Goal: Task Accomplishment & Management: Manage account settings

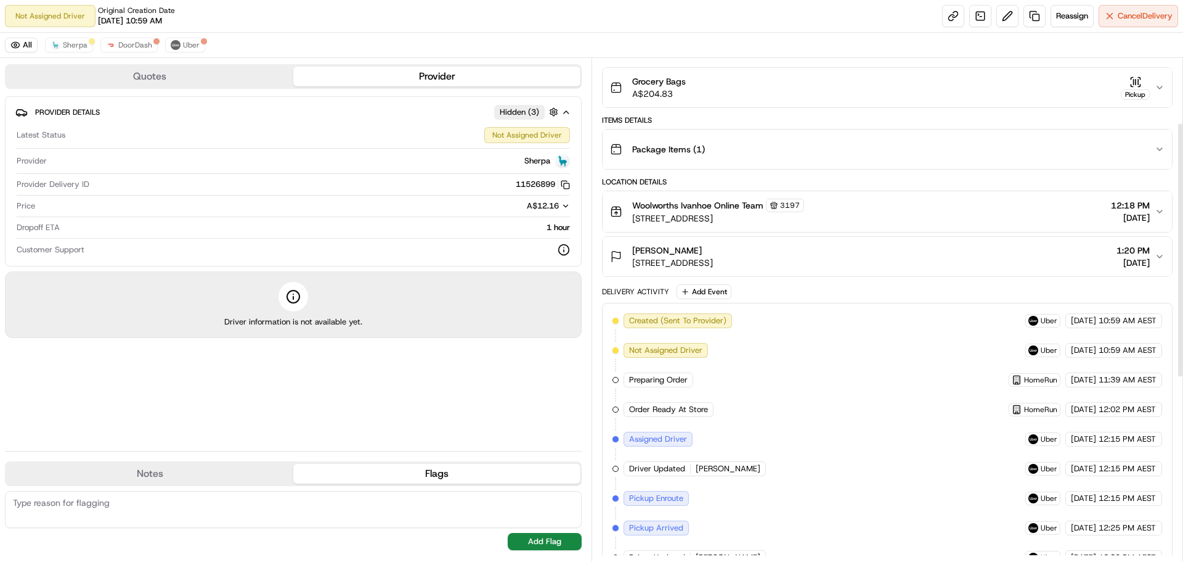
scroll to position [76, 0]
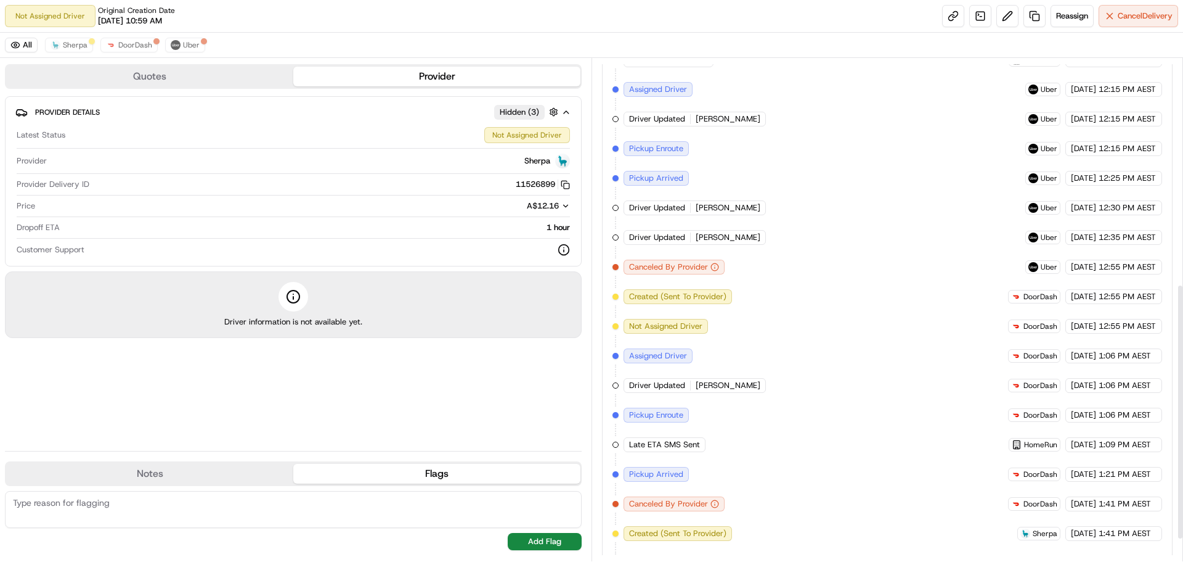
scroll to position [487, 0]
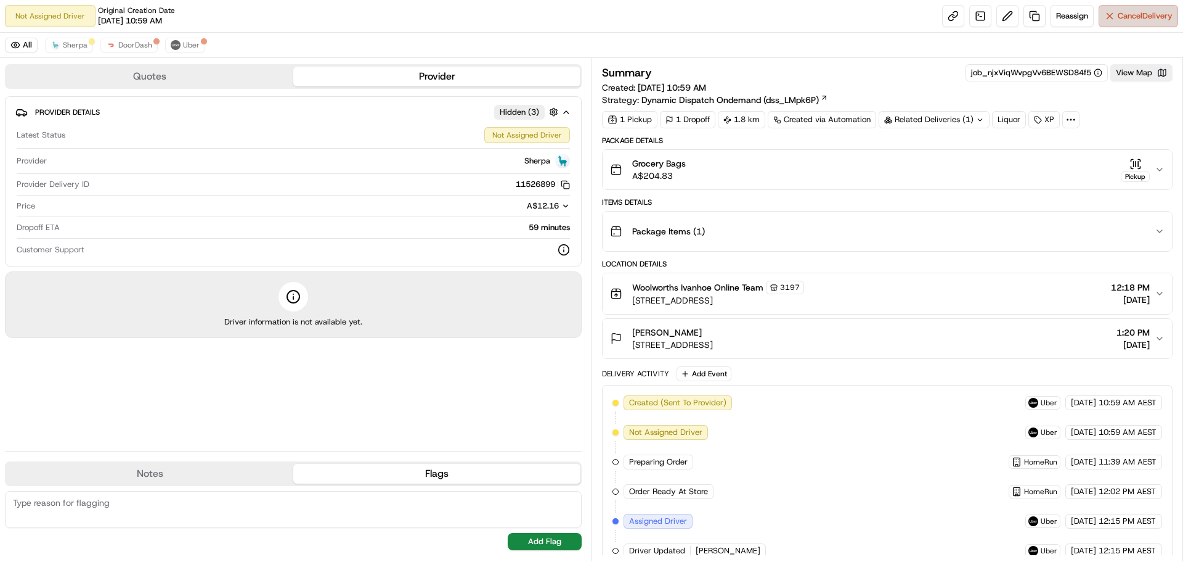
click at [1129, 17] on span "Cancel Delivery" at bounding box center [1145, 15] width 55 height 11
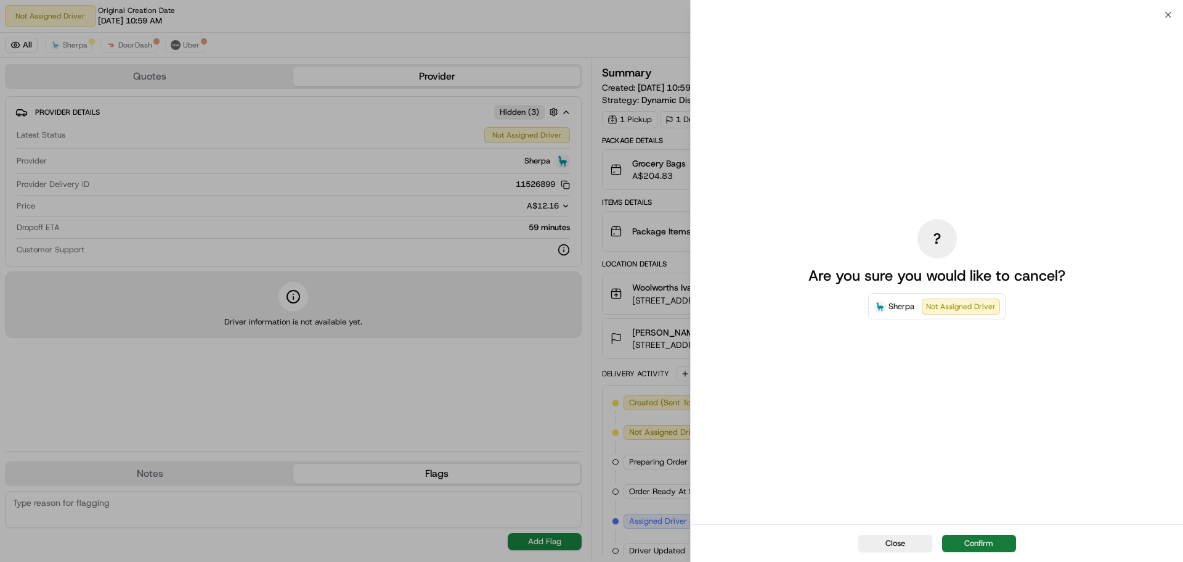
click at [982, 541] on button "Confirm" at bounding box center [979, 542] width 74 height 17
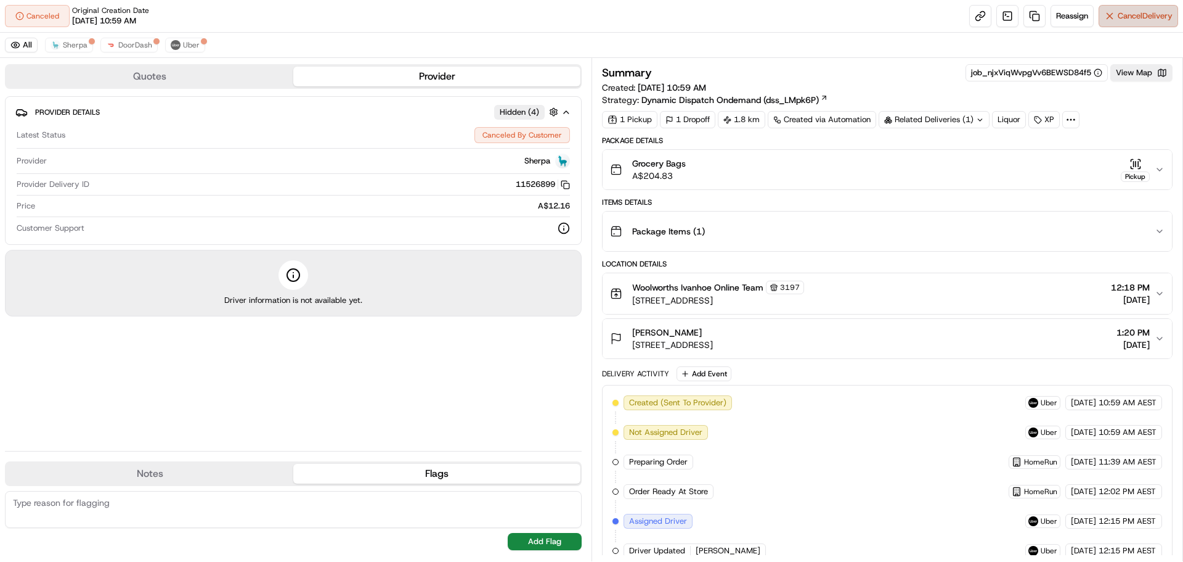
click at [1121, 12] on span "Cancel Delivery" at bounding box center [1145, 15] width 55 height 11
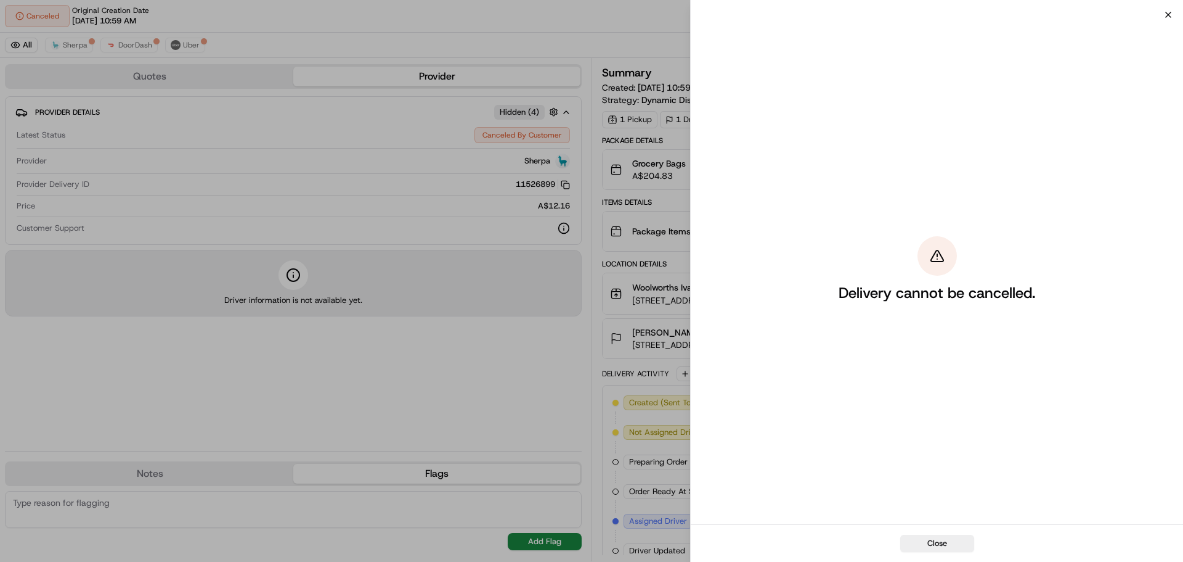
click at [1164, 12] on icon "button" at bounding box center [1169, 15] width 10 height 10
click at [1166, 12] on span "Cancel Delivery" at bounding box center [1145, 15] width 55 height 11
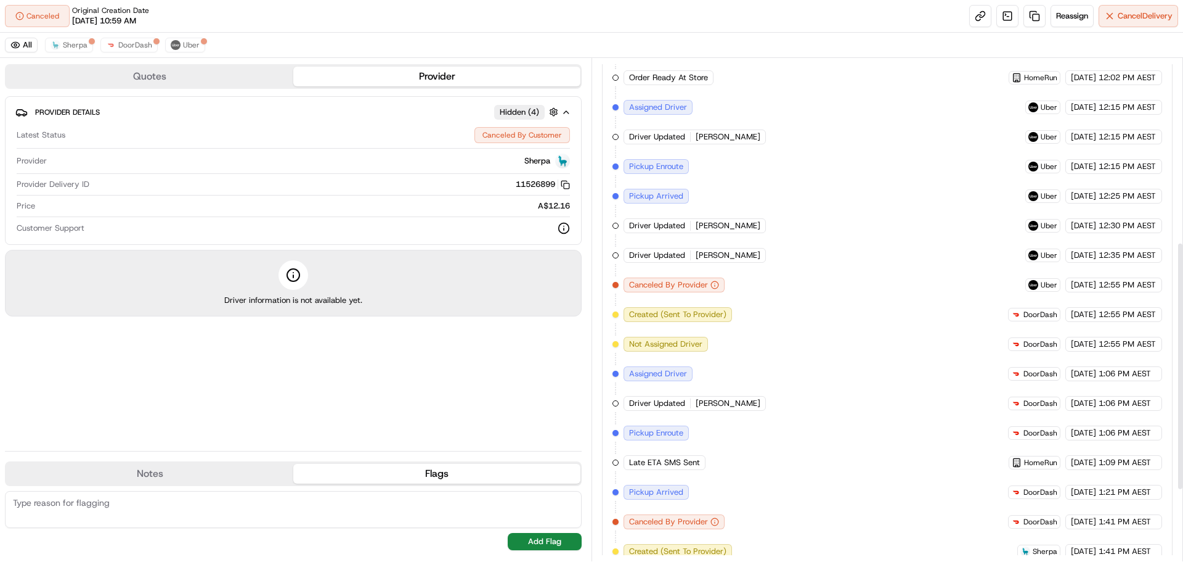
scroll to position [452, 0]
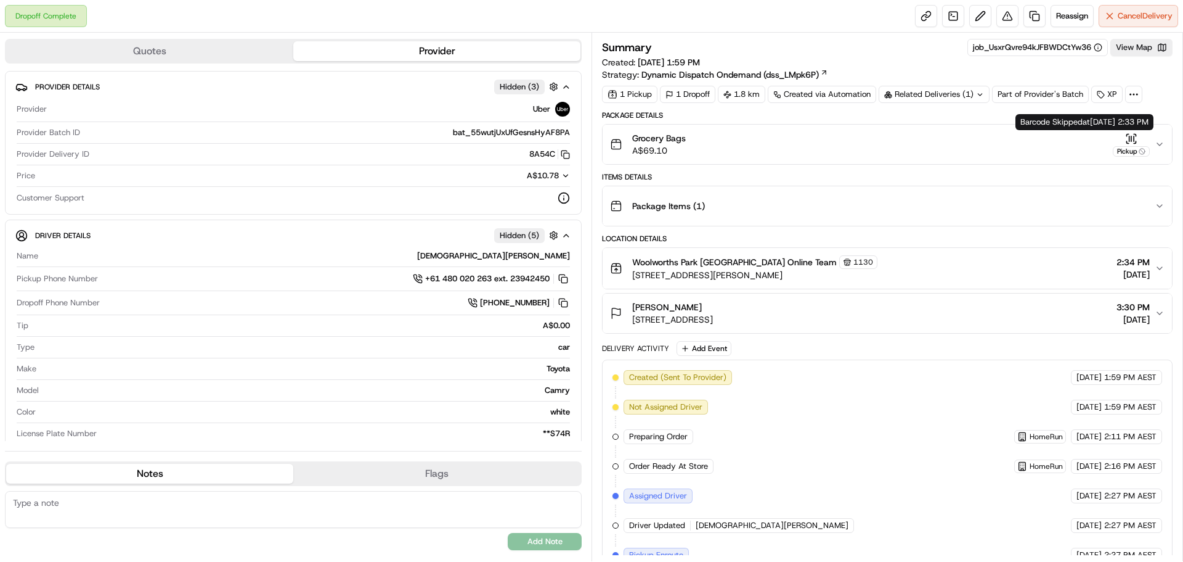
click at [1130, 149] on div "Pickup" at bounding box center [1131, 151] width 37 height 10
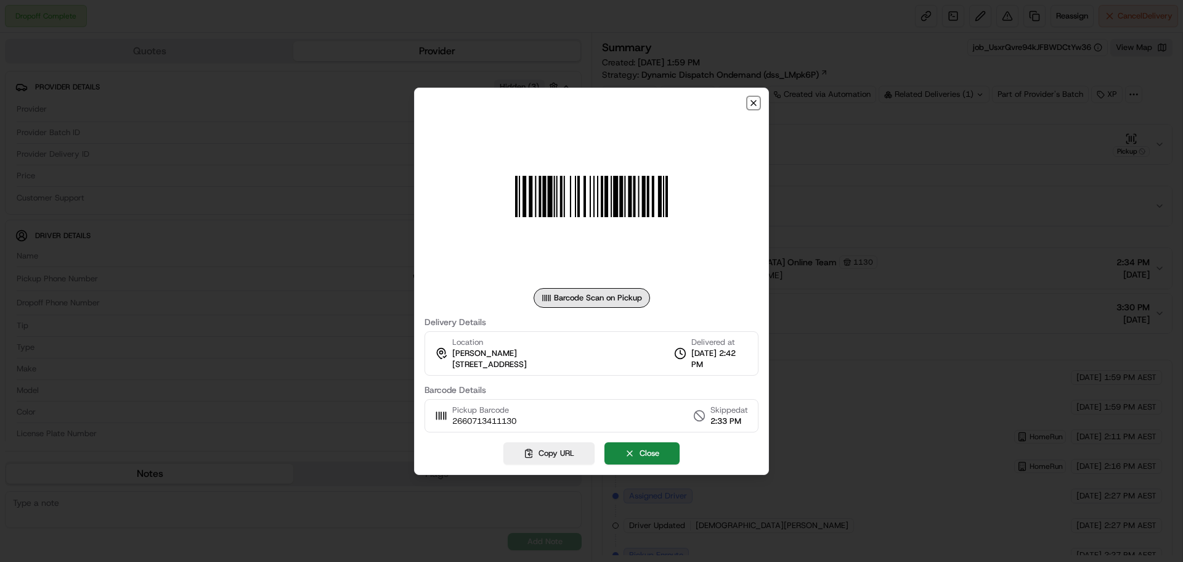
click at [754, 102] on icon "button" at bounding box center [753, 102] width 5 height 5
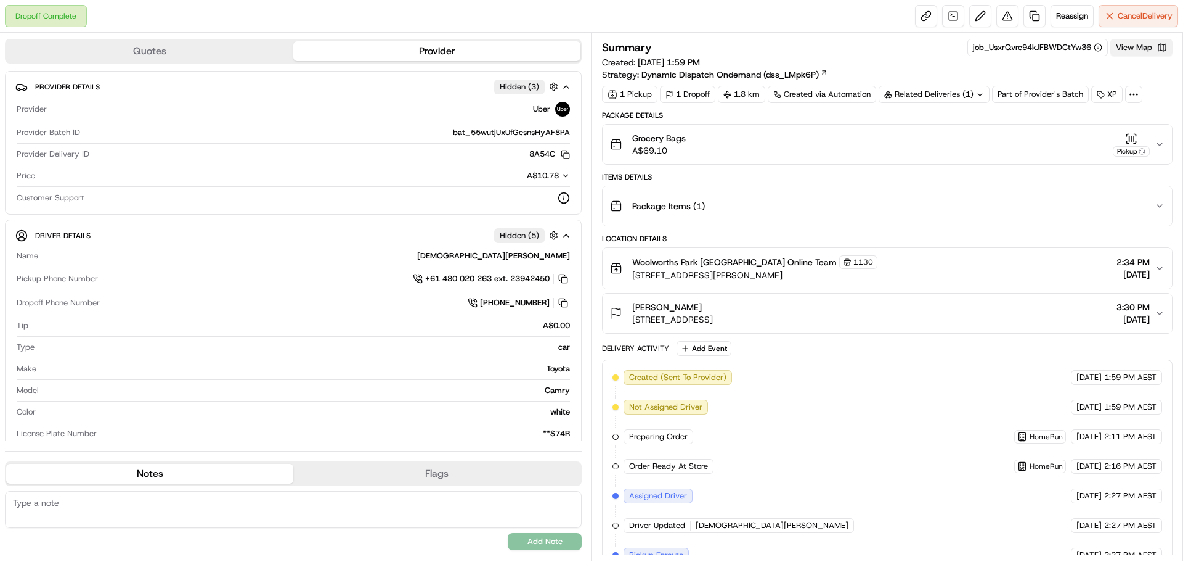
click at [1122, 46] on button "View Map" at bounding box center [1142, 47] width 62 height 17
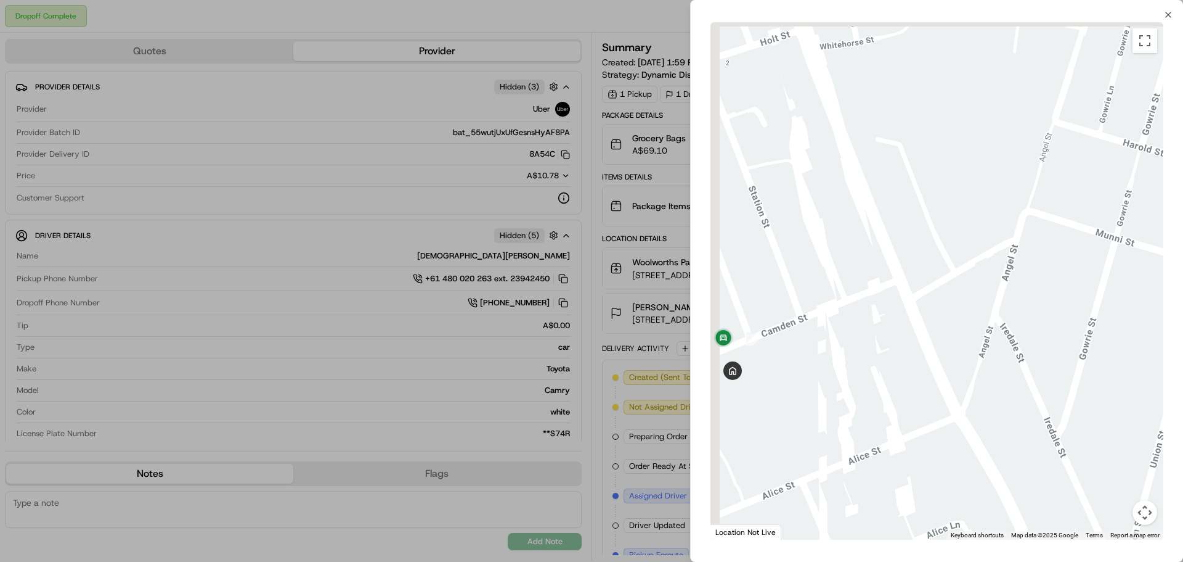
drag, startPoint x: 789, startPoint y: 353, endPoint x: 845, endPoint y: 354, distance: 56.1
click at [844, 354] on div at bounding box center [937, 280] width 453 height 517
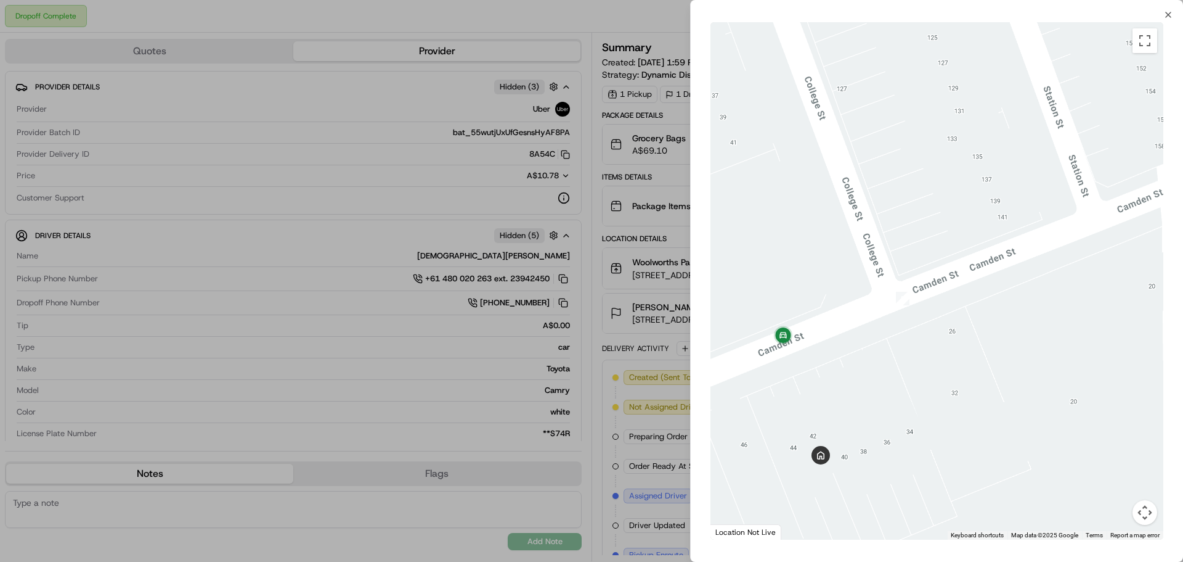
drag, startPoint x: 812, startPoint y: 366, endPoint x: 842, endPoint y: 374, distance: 31.1
click at [842, 374] on div at bounding box center [937, 280] width 453 height 517
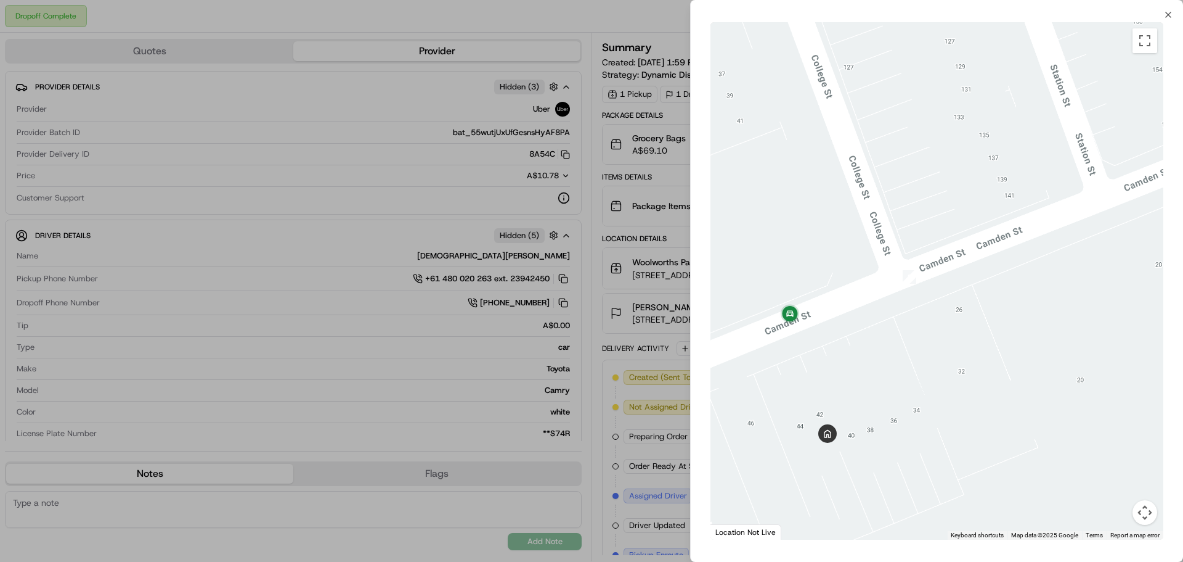
drag, startPoint x: 774, startPoint y: 256, endPoint x: 867, endPoint y: 240, distance: 93.8
click at [867, 240] on div at bounding box center [937, 280] width 453 height 517
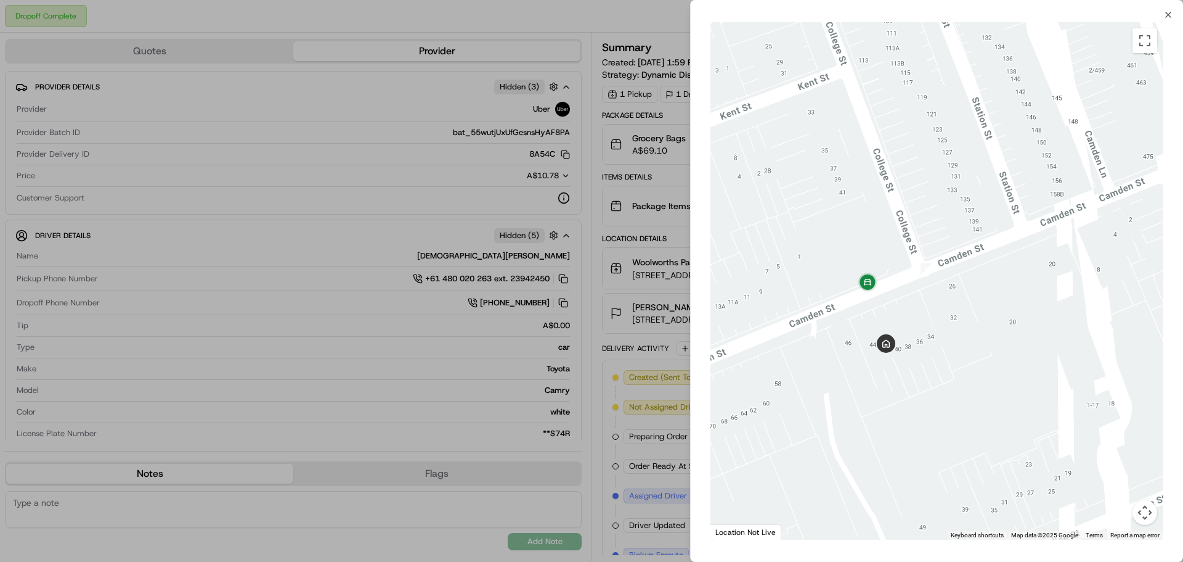
click at [615, 335] on div at bounding box center [591, 281] width 1183 height 562
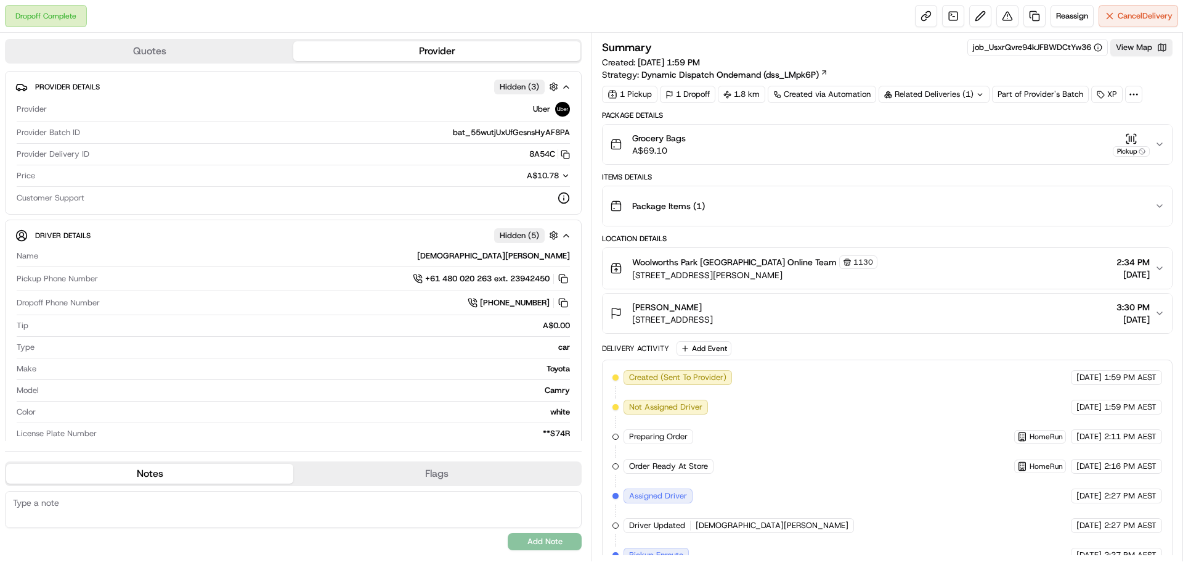
drag, startPoint x: 798, startPoint y: 318, endPoint x: 631, endPoint y: 320, distance: 167.0
click at [631, 319] on div "Aedan O'Donnell 42 Camden St, Newtown, NSW 2042, AU 3:30 PM 23/08/2025" at bounding box center [882, 313] width 545 height 25
copy span "42 Camden St, Newtown, NSW 2042, AU"
click at [1131, 46] on button "View Map" at bounding box center [1142, 47] width 62 height 17
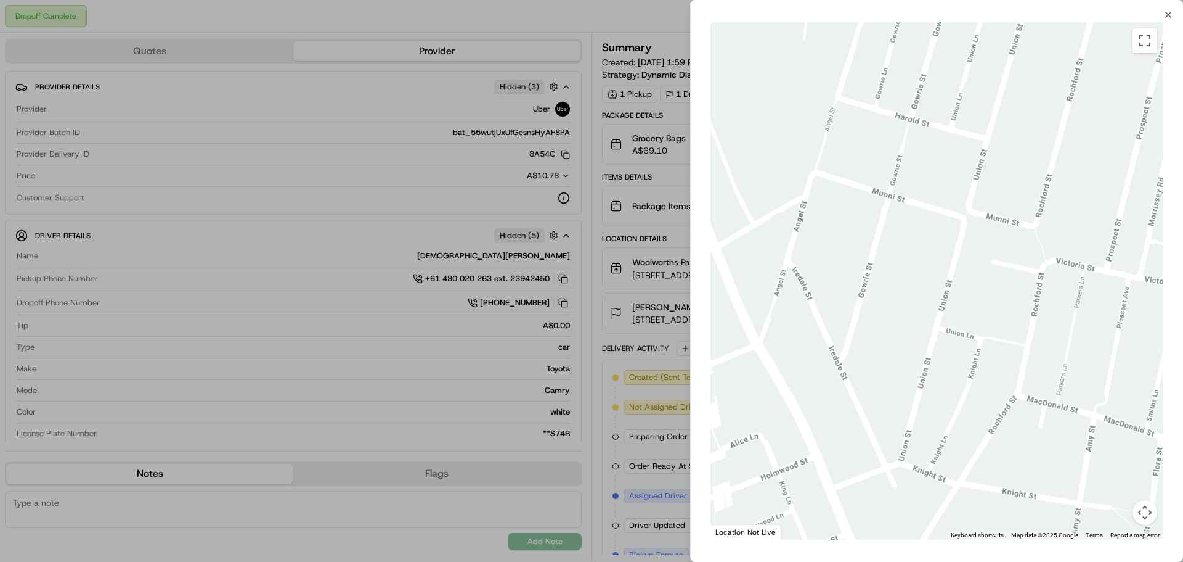
drag, startPoint x: 793, startPoint y: 264, endPoint x: 1081, endPoint y: 276, distance: 288.1
click at [1066, 277] on div at bounding box center [937, 280] width 453 height 517
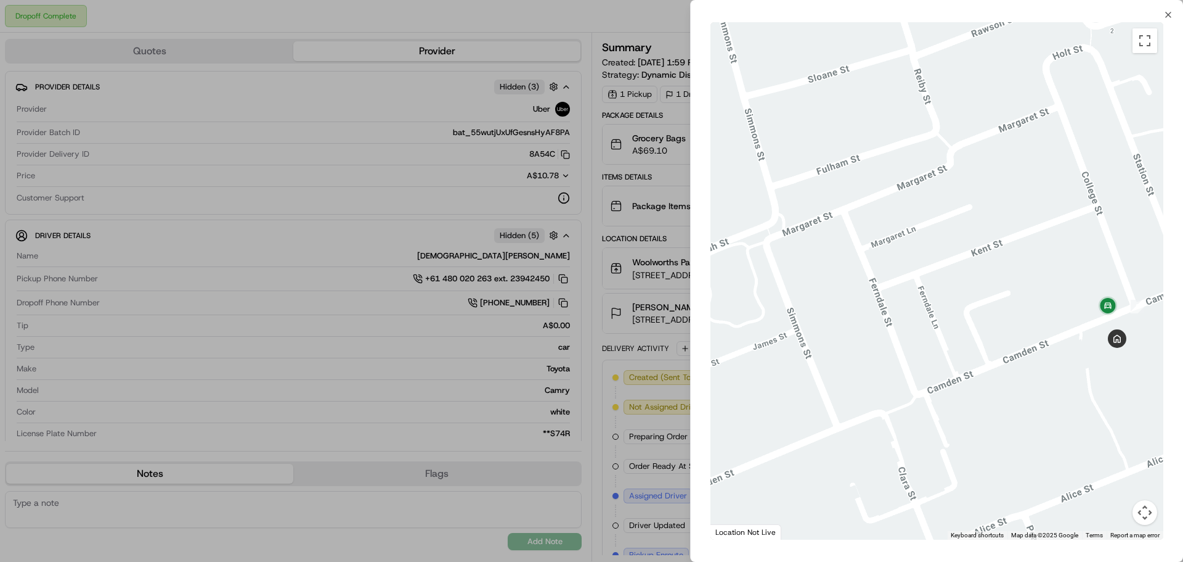
drag, startPoint x: 1005, startPoint y: 340, endPoint x: 865, endPoint y: 349, distance: 140.3
click at [870, 349] on div at bounding box center [937, 280] width 453 height 517
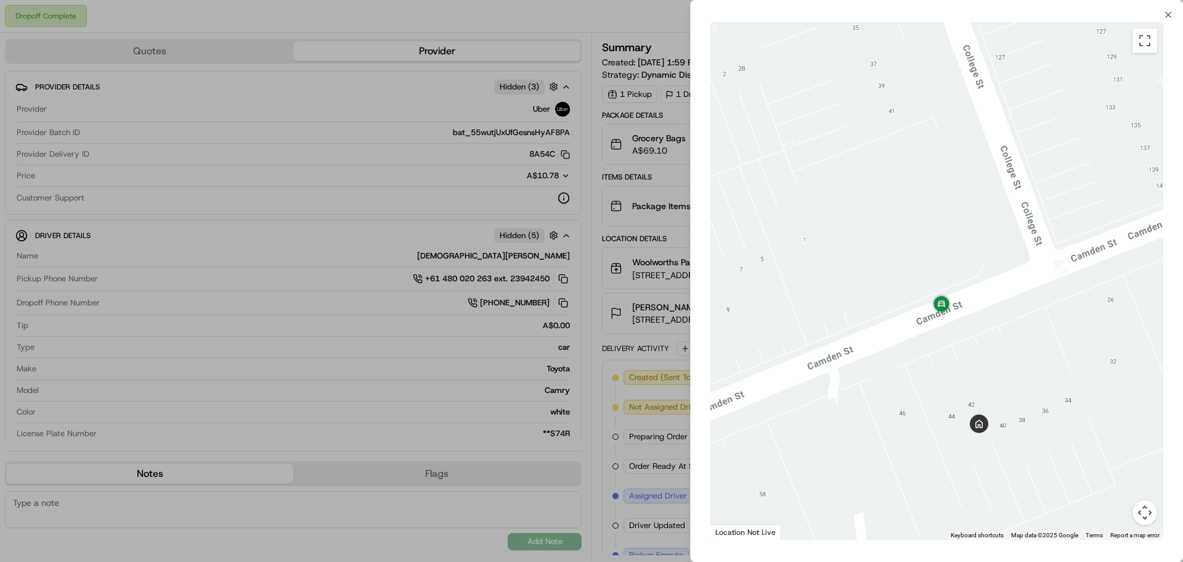
click at [616, 332] on div at bounding box center [591, 281] width 1183 height 562
